Goal: Task Accomplishment & Management: Complete application form

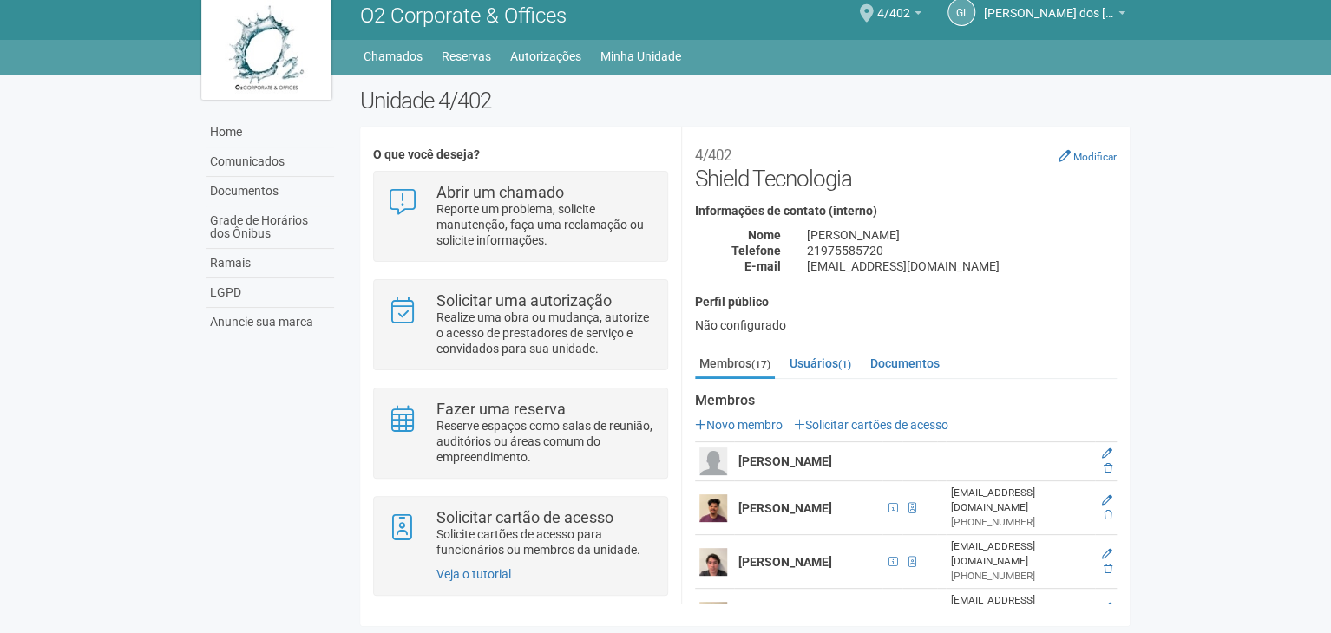
scroll to position [260, 0]
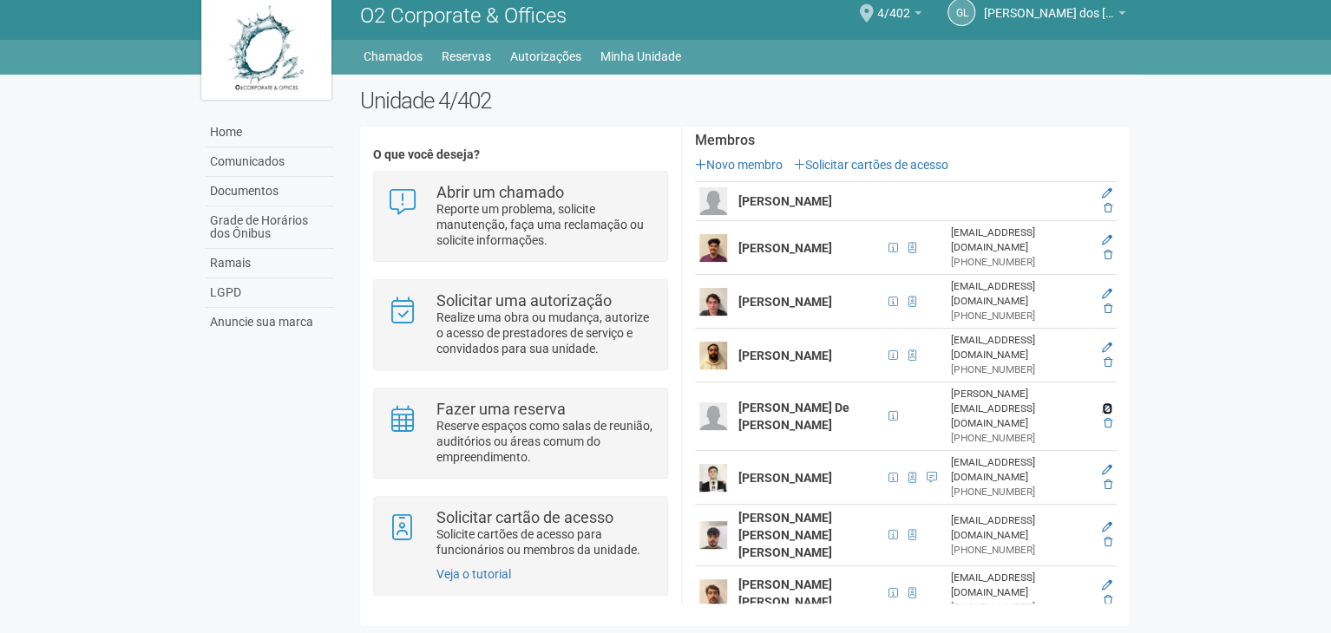
click at [1103, 403] on icon at bounding box center [1107, 408] width 10 height 10
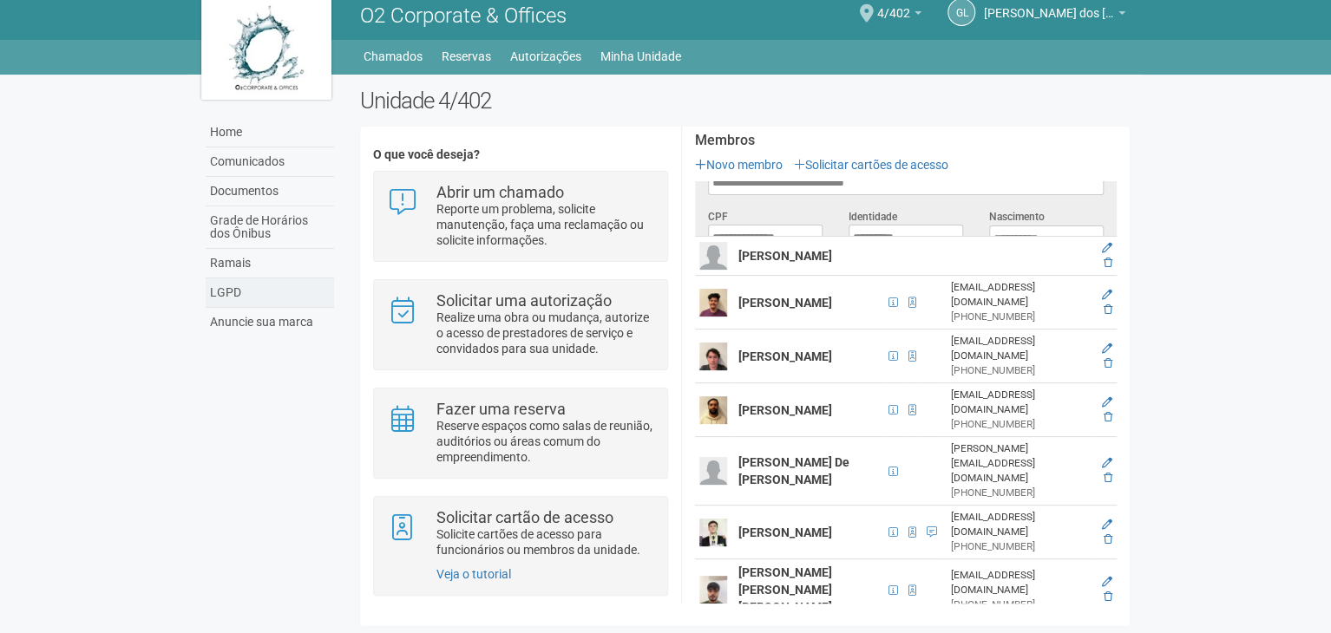
scroll to position [0, 0]
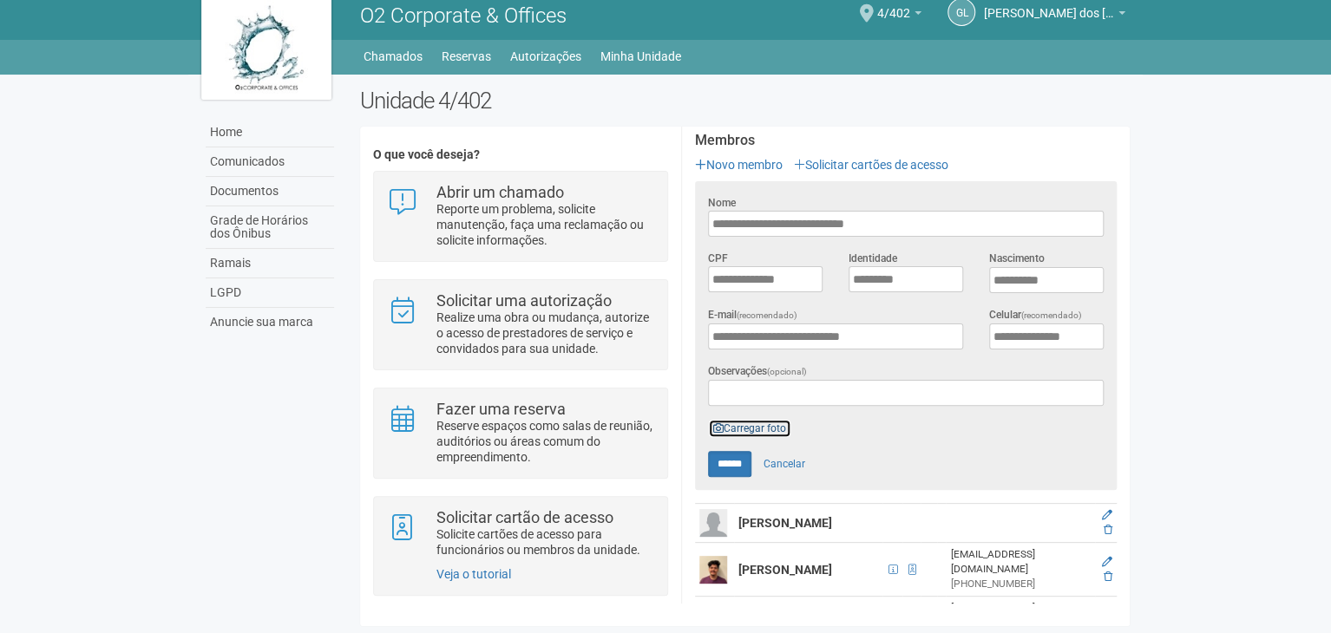
click at [731, 429] on link "Carregar foto" at bounding box center [749, 428] width 83 height 19
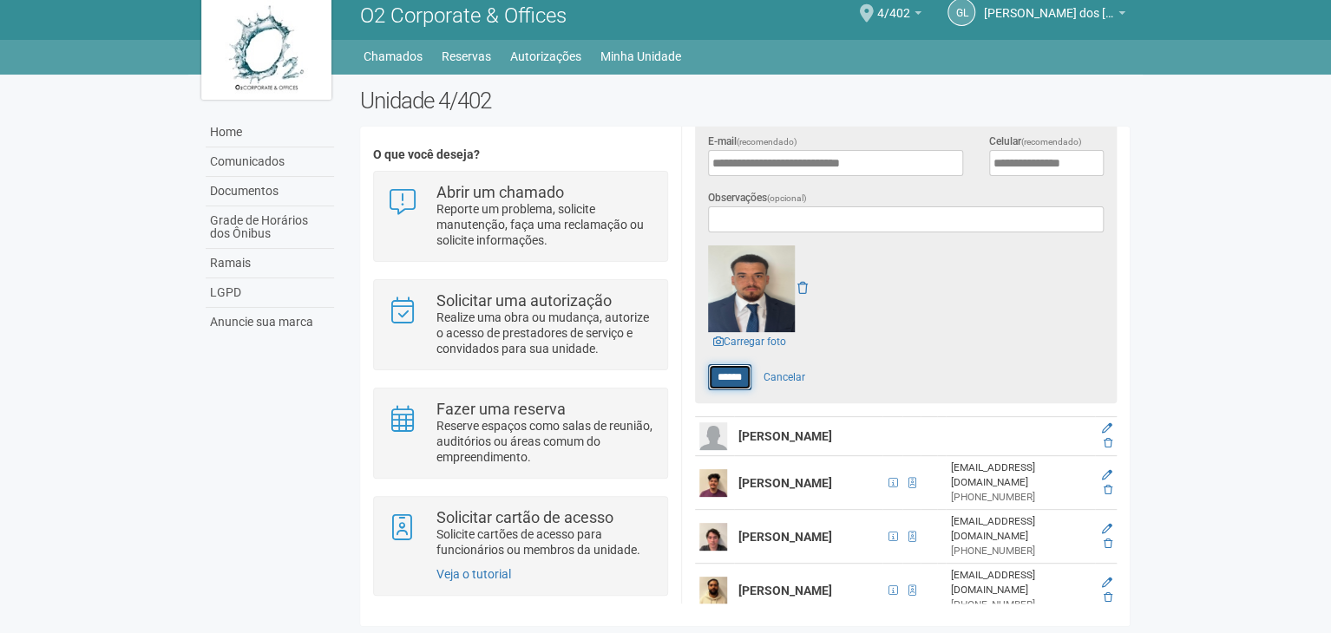
click at [736, 377] on input "******" at bounding box center [729, 377] width 43 height 26
type input "******"
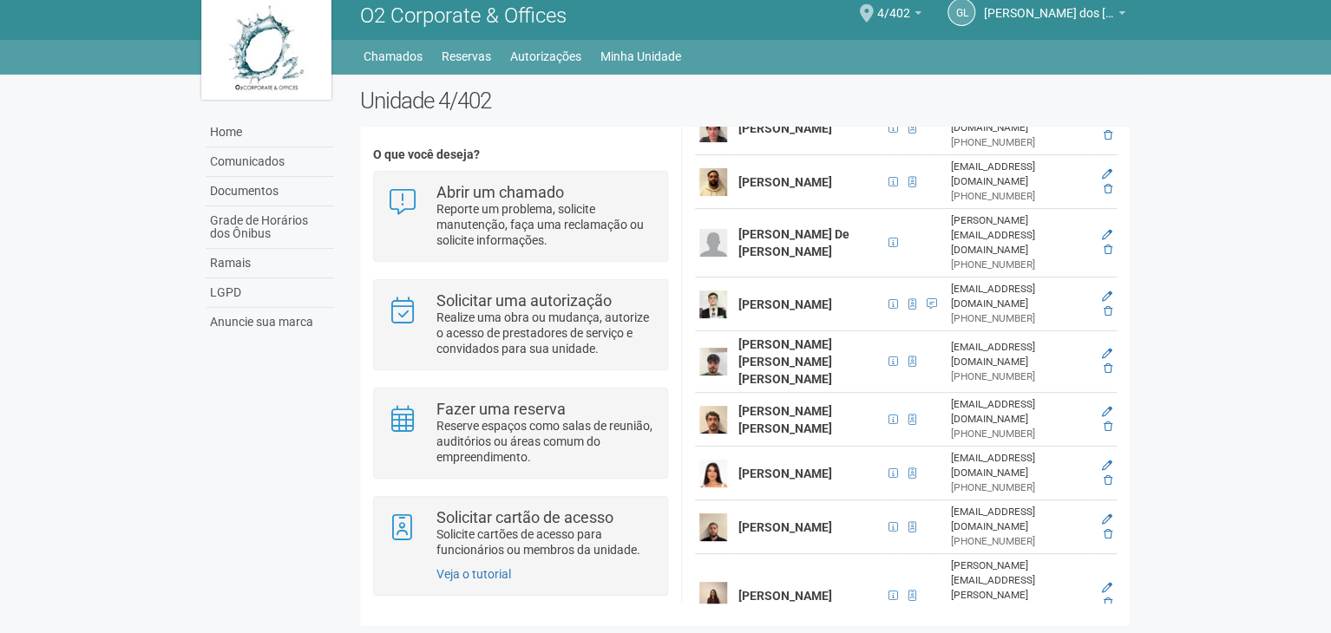
scroll to position [427, 0]
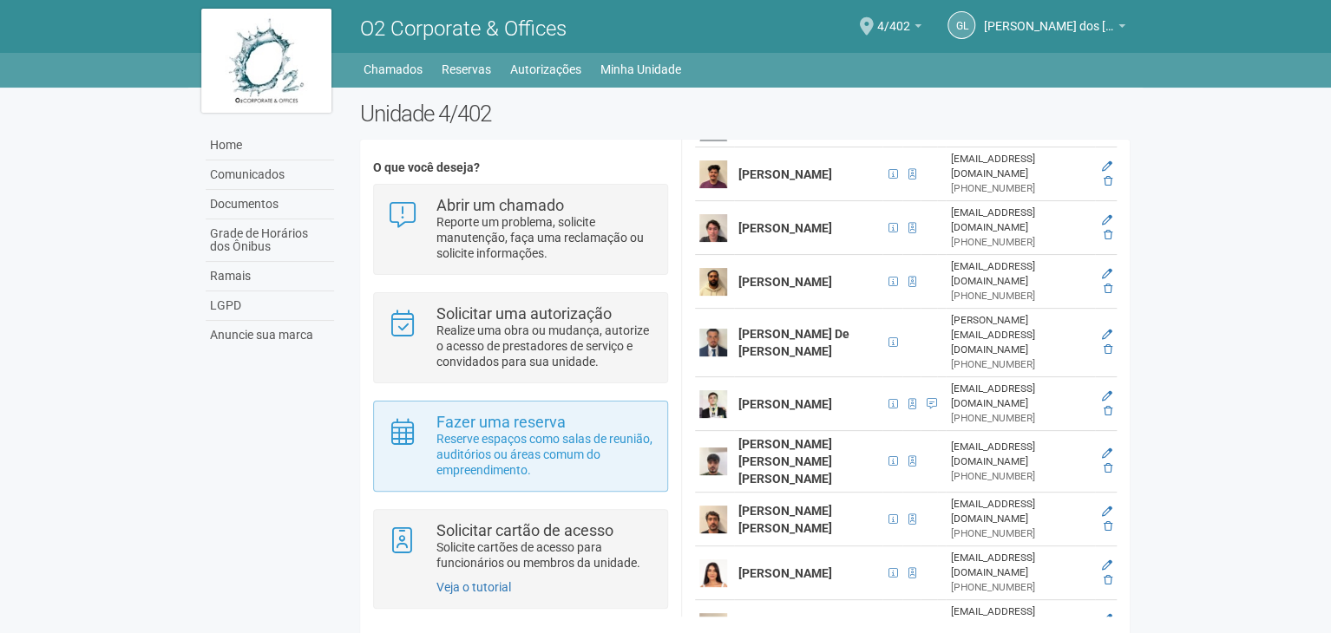
scroll to position [13, 0]
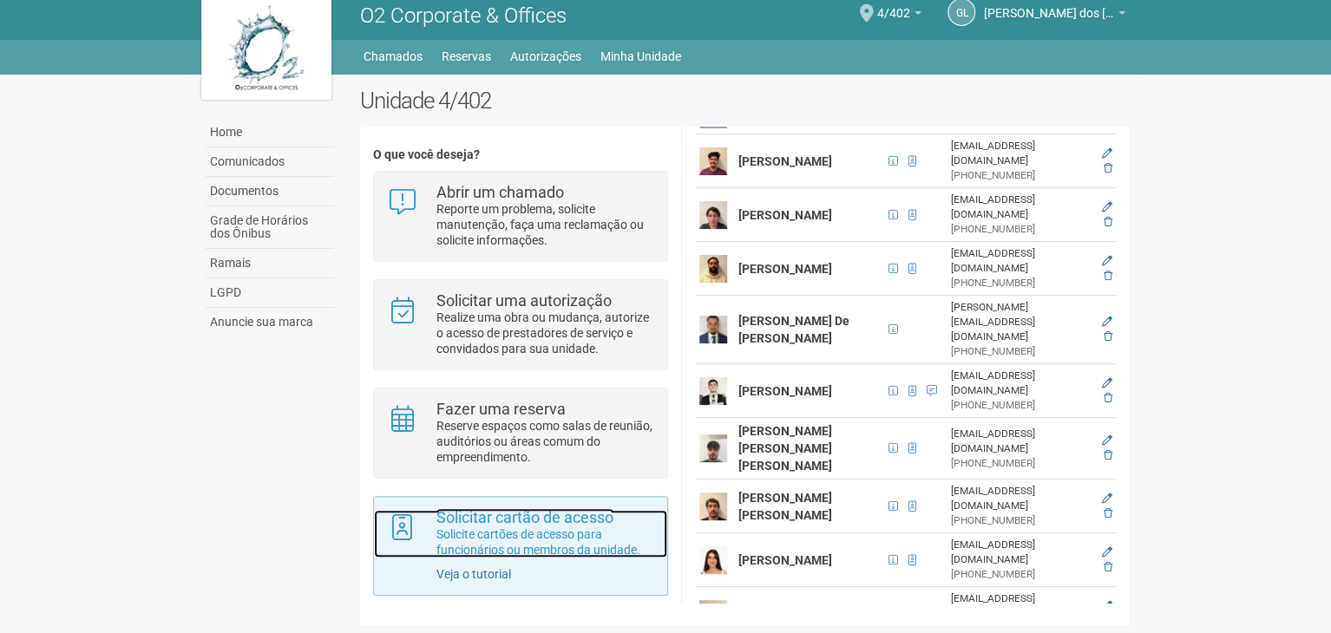
click at [549, 527] on p "Solicite cartões de acesso para funcionários ou membros da unidade." at bounding box center [545, 542] width 218 height 31
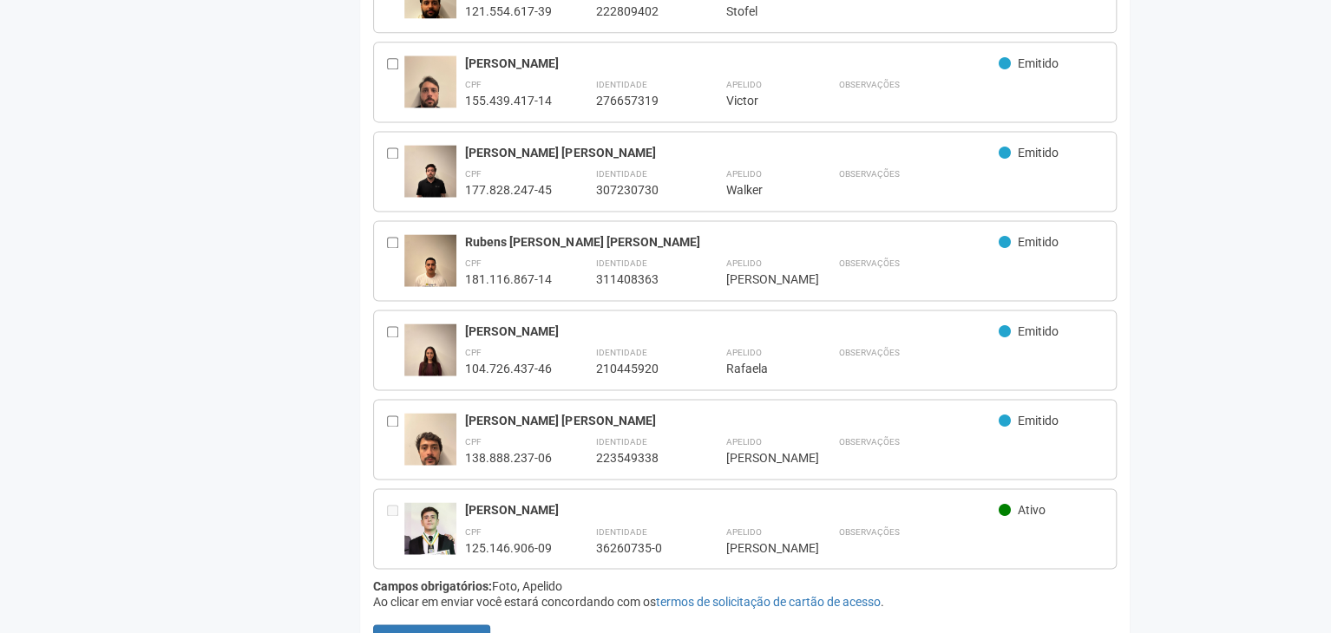
scroll to position [1169, 0]
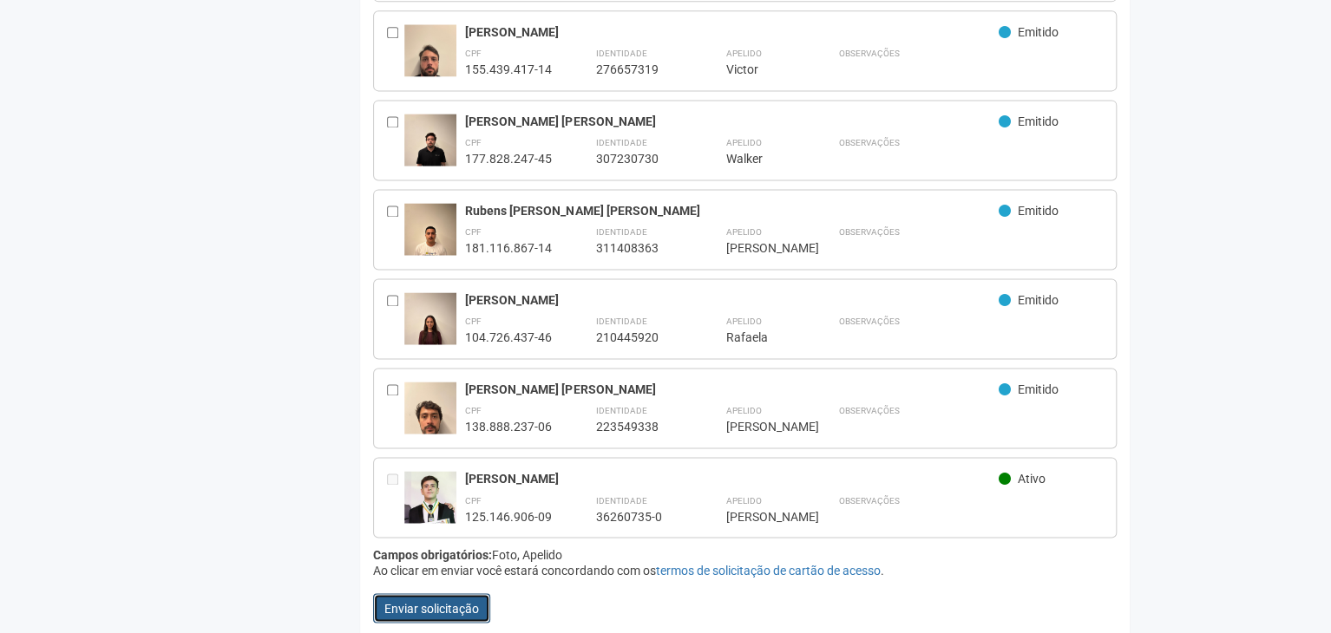
click at [435, 601] on button "Enviar solicitação" at bounding box center [431, 607] width 117 height 29
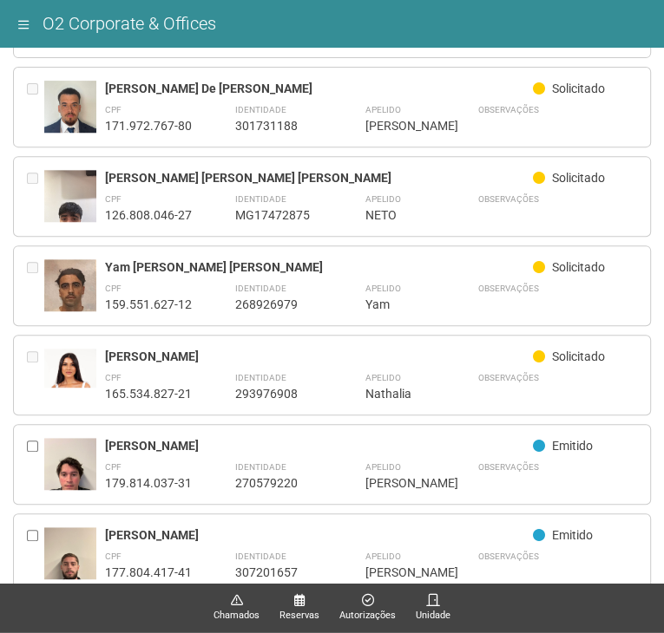
scroll to position [0, 0]
